Goal: Information Seeking & Learning: Learn about a topic

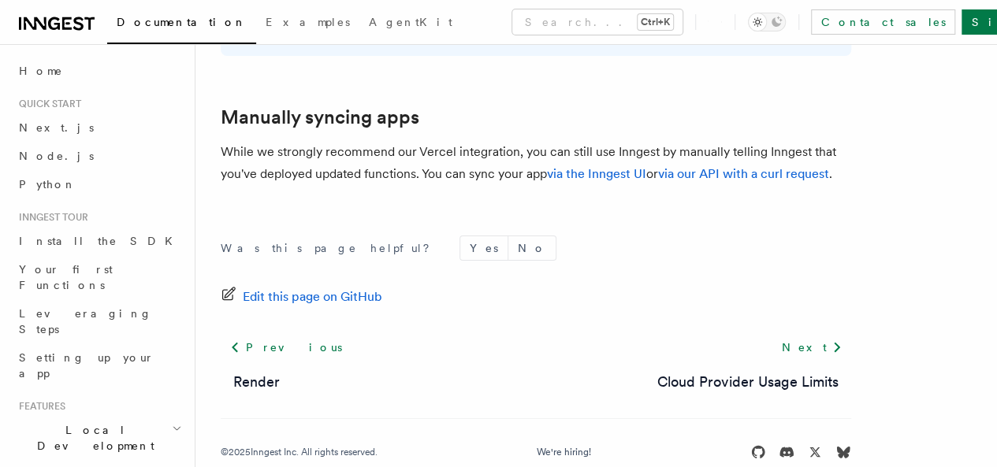
scroll to position [2862, 0]
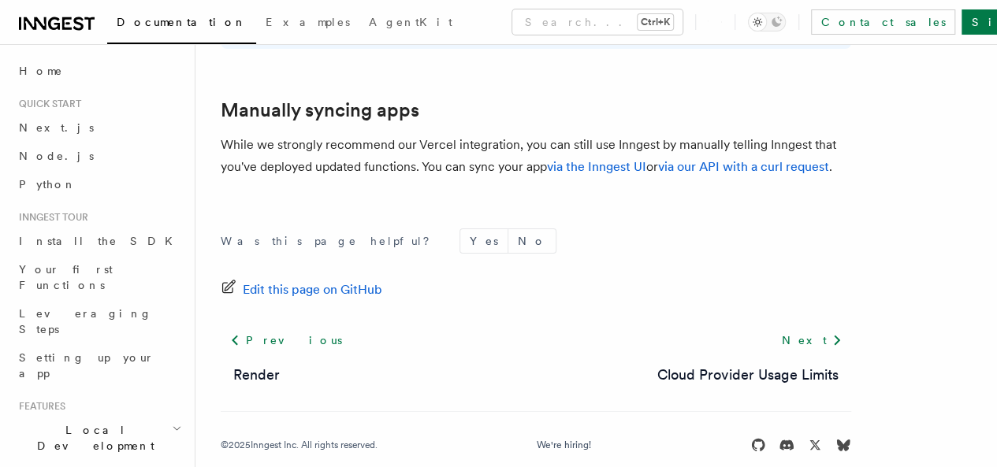
click at [69, 29] on icon at bounding box center [66, 23] width 9 height 13
